Goal: Find contact information: Find contact information

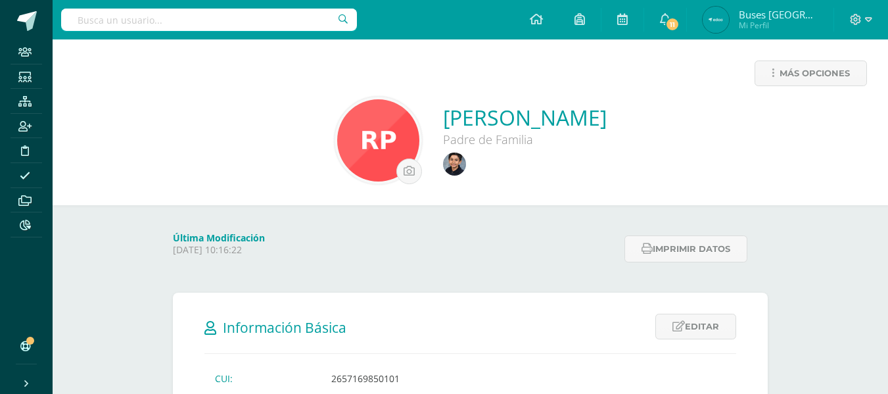
click at [229, 17] on input "text" at bounding box center [209, 20] width 296 height 22
type input "santago sosa"
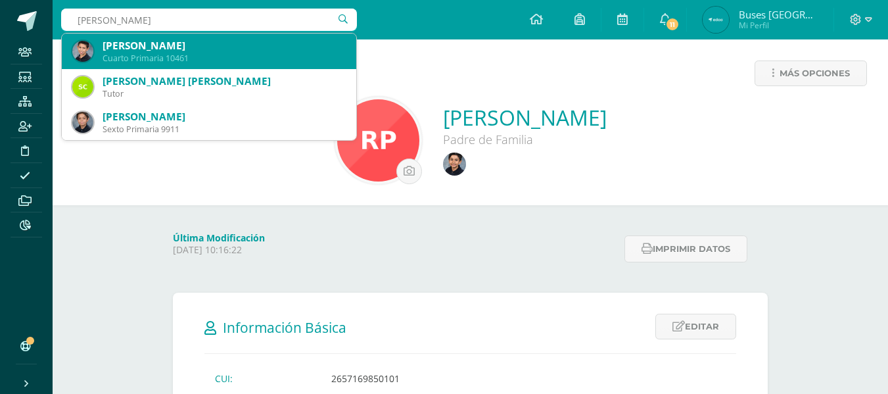
click at [210, 41] on div "[PERSON_NAME]" at bounding box center [224, 46] width 243 height 14
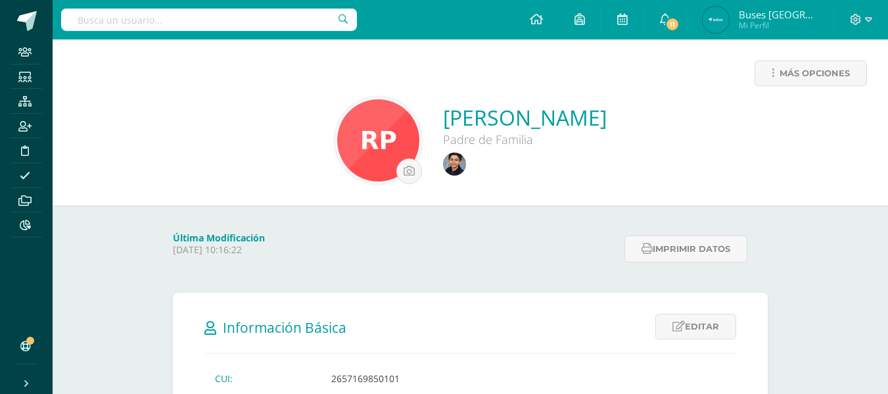
click at [210, 41] on div "Más opciones Rachel Padilla García Padre de Familia" at bounding box center [470, 122] width 835 height 166
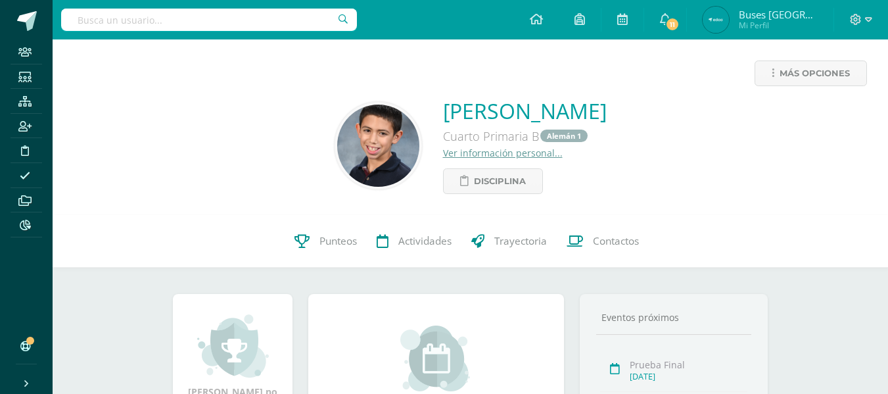
click at [214, 20] on input "text" at bounding box center [209, 20] width 296 height 22
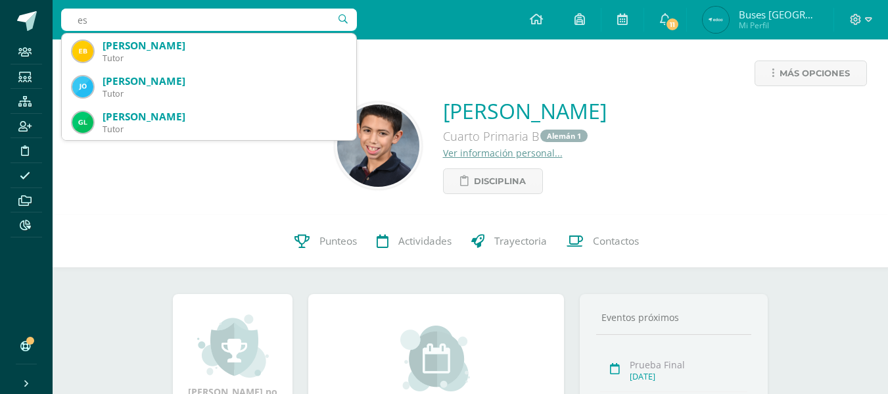
type input "e"
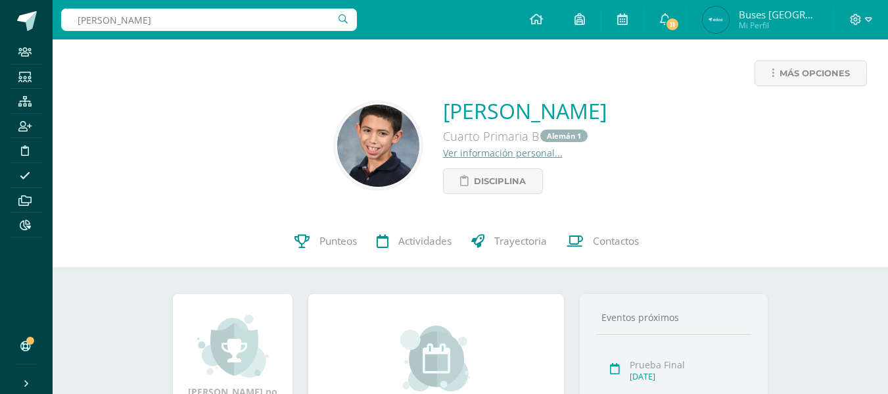
type input "jose estuardo martinez"
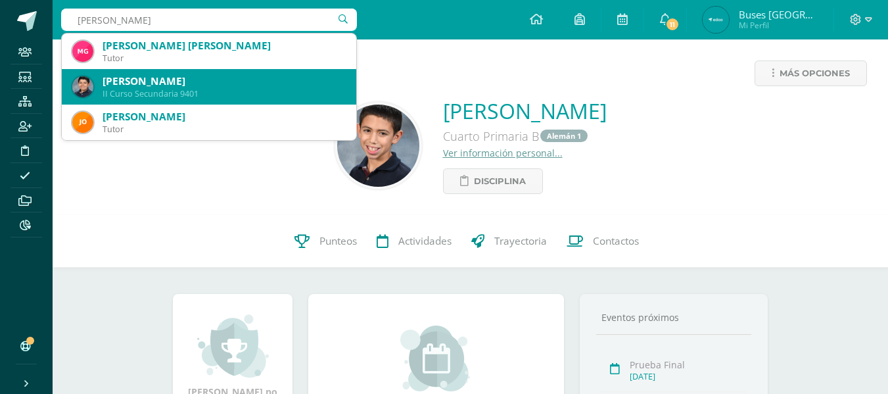
click at [192, 73] on div "Jose Ernesto Martínez Morán II Curso Secundaria 9401" at bounding box center [208, 86] width 273 height 35
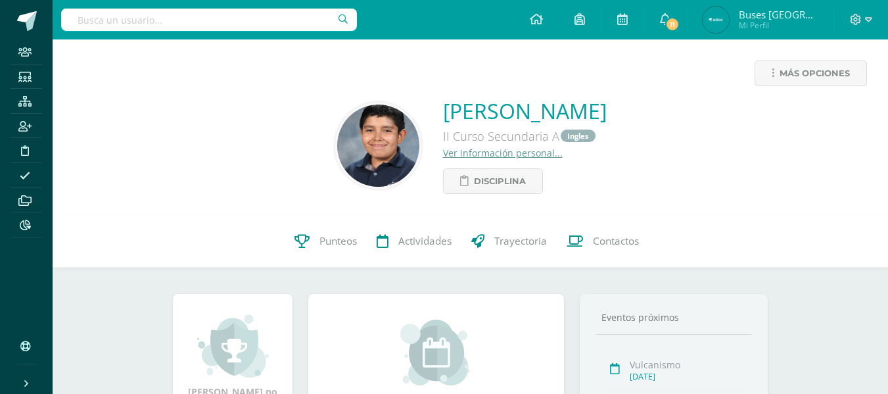
click at [337, 163] on img at bounding box center [378, 145] width 82 height 82
click at [337, 154] on img at bounding box center [378, 145] width 82 height 82
click at [443, 152] on link "Ver información personal..." at bounding box center [503, 153] width 120 height 12
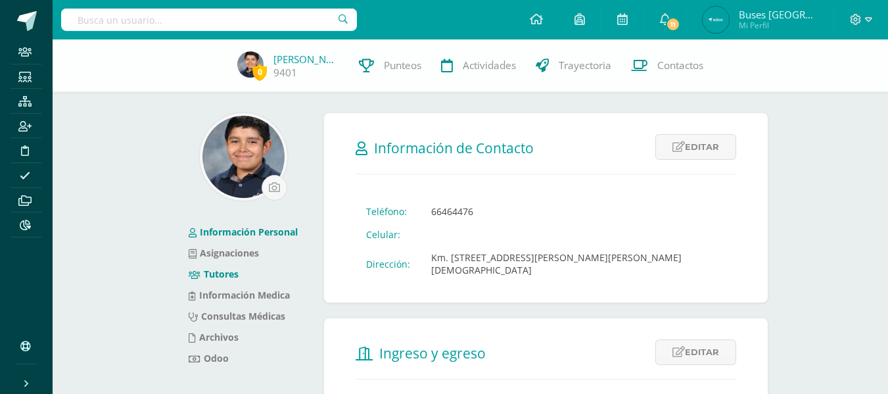
click at [235, 276] on link "Tutores" at bounding box center [214, 273] width 50 height 12
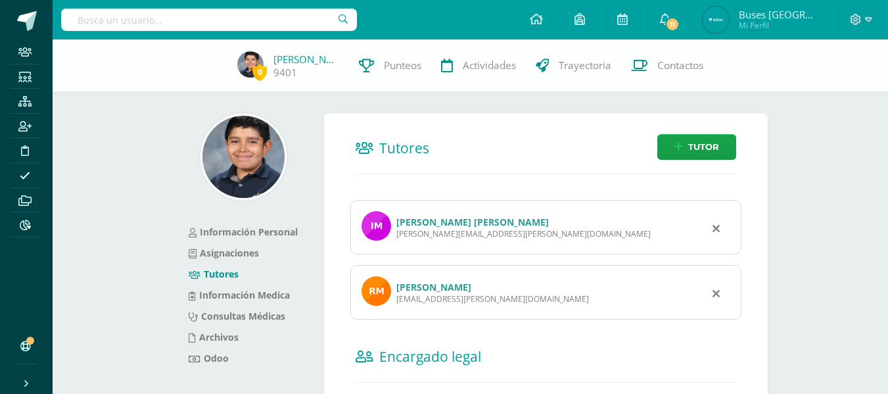
click at [442, 216] on link "[PERSON_NAME] [PERSON_NAME]" at bounding box center [472, 222] width 152 height 12
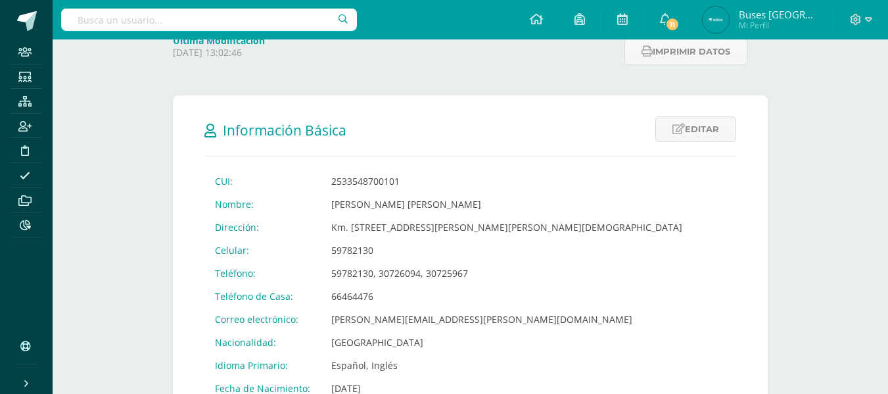
scroll to position [263, 0]
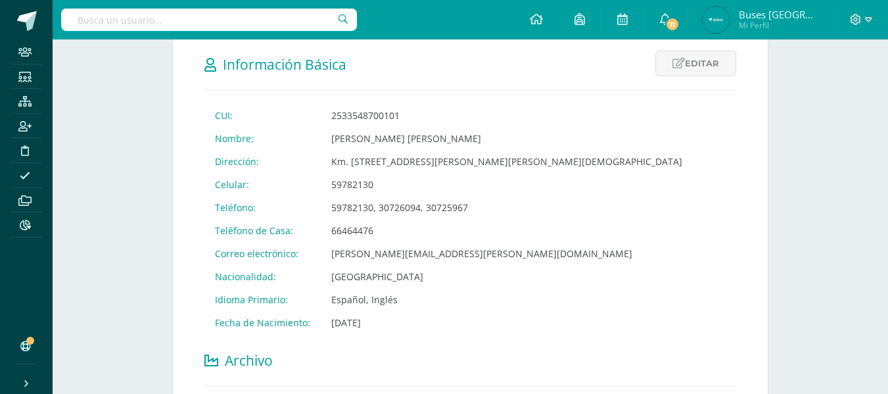
drag, startPoint x: 328, startPoint y: 183, endPoint x: 371, endPoint y: 186, distance: 42.8
click at [371, 186] on td "59782130" at bounding box center [507, 184] width 372 height 23
copy td "59782130"
drag, startPoint x: 328, startPoint y: 139, endPoint x: 518, endPoint y: 137, distance: 190.6
click at [518, 137] on td "Ivonne Elizabeth Morán Molina de Martínez" at bounding box center [507, 138] width 372 height 23
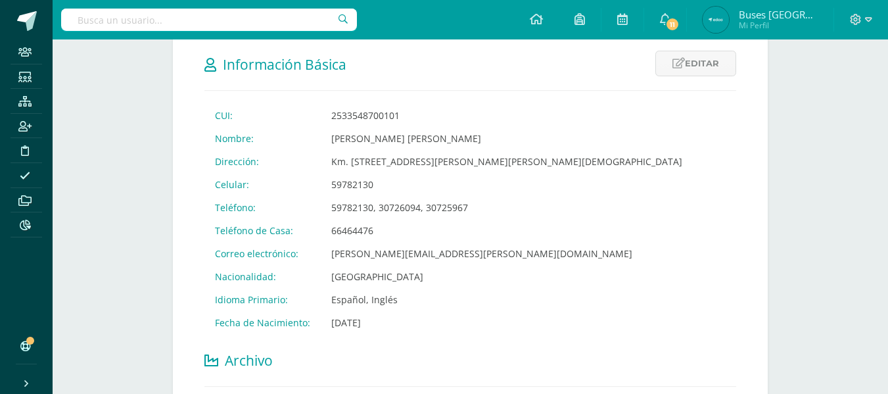
copy td "Ivonne Elizabeth Morán Molina de Martínez"
click at [322, 25] on input "text" at bounding box center [209, 20] width 296 height 22
type input "santiago sosa"
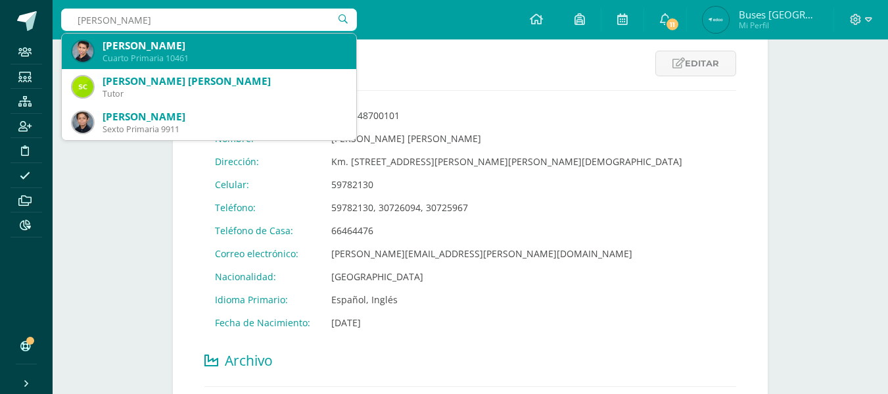
click at [198, 51] on div "Santiago Sosa Gordillo" at bounding box center [224, 46] width 243 height 14
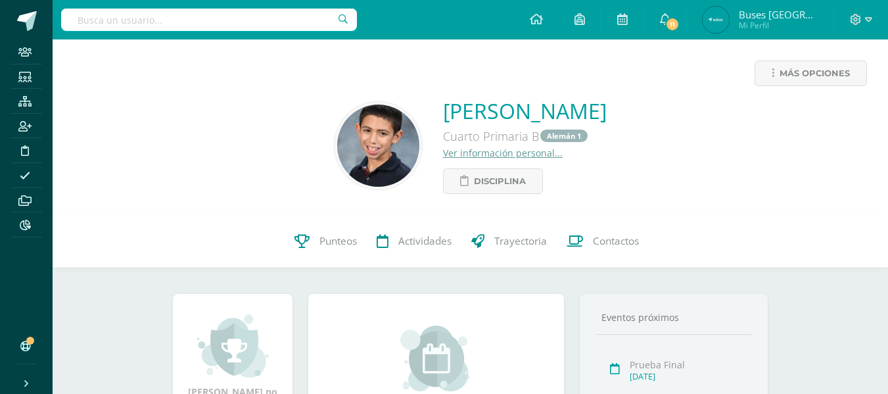
click at [679, 60] on div "Más opciones" at bounding box center [470, 78] width 814 height 36
click at [239, 18] on input "text" at bounding box center [209, 20] width 296 height 22
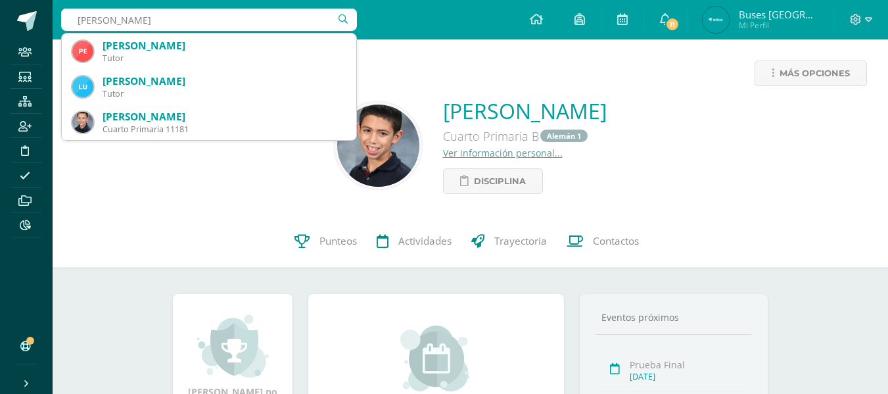
type input "pedro vasquez"
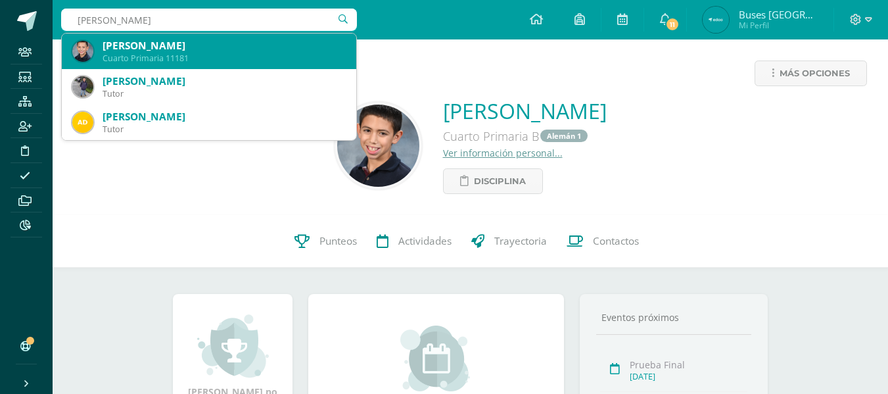
click at [219, 43] on div "Pedro José Vásquez Martínez" at bounding box center [224, 46] width 243 height 14
click at [219, 43] on div "Más opciones Santiago Sosa Gordillo Cuarto Primaria B Alemán 1 Ver información …" at bounding box center [470, 126] width 835 height 175
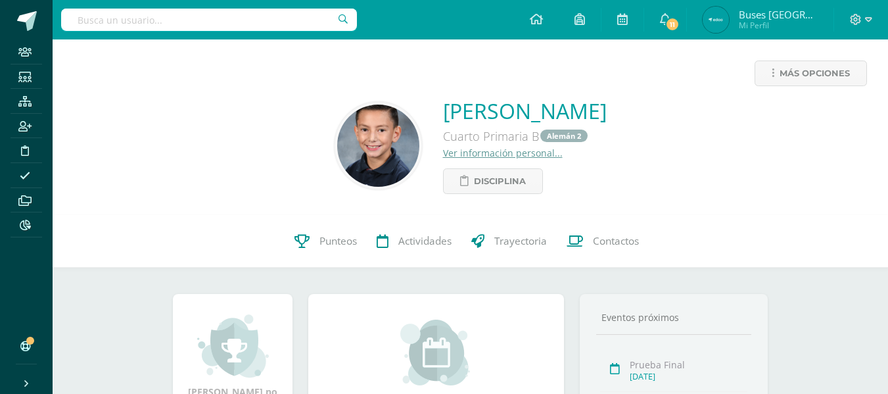
click at [303, 25] on input "text" at bounding box center [209, 20] width 296 height 22
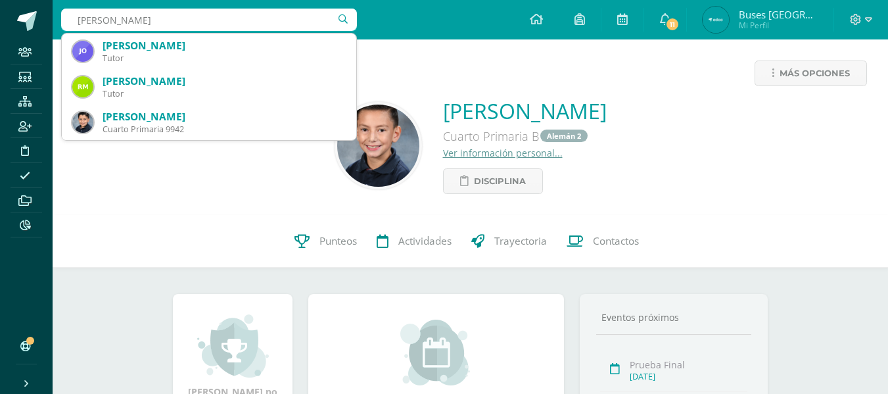
type input "[PERSON_NAME]"
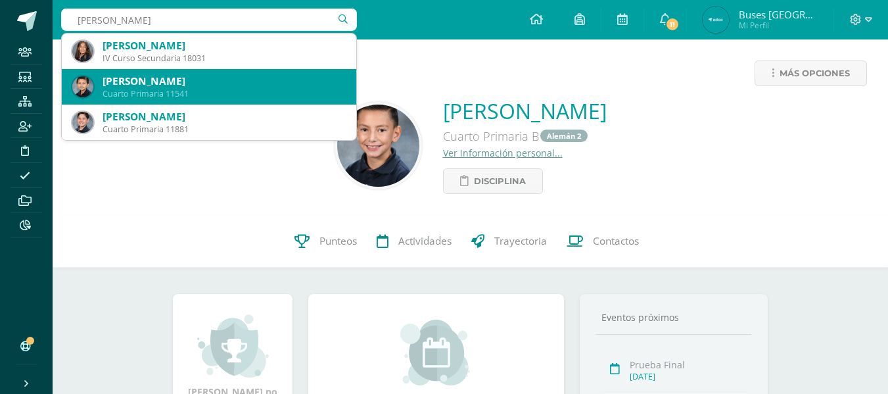
click at [222, 76] on div "[PERSON_NAME]" at bounding box center [224, 81] width 243 height 14
